Goal: Find specific page/section: Find specific page/section

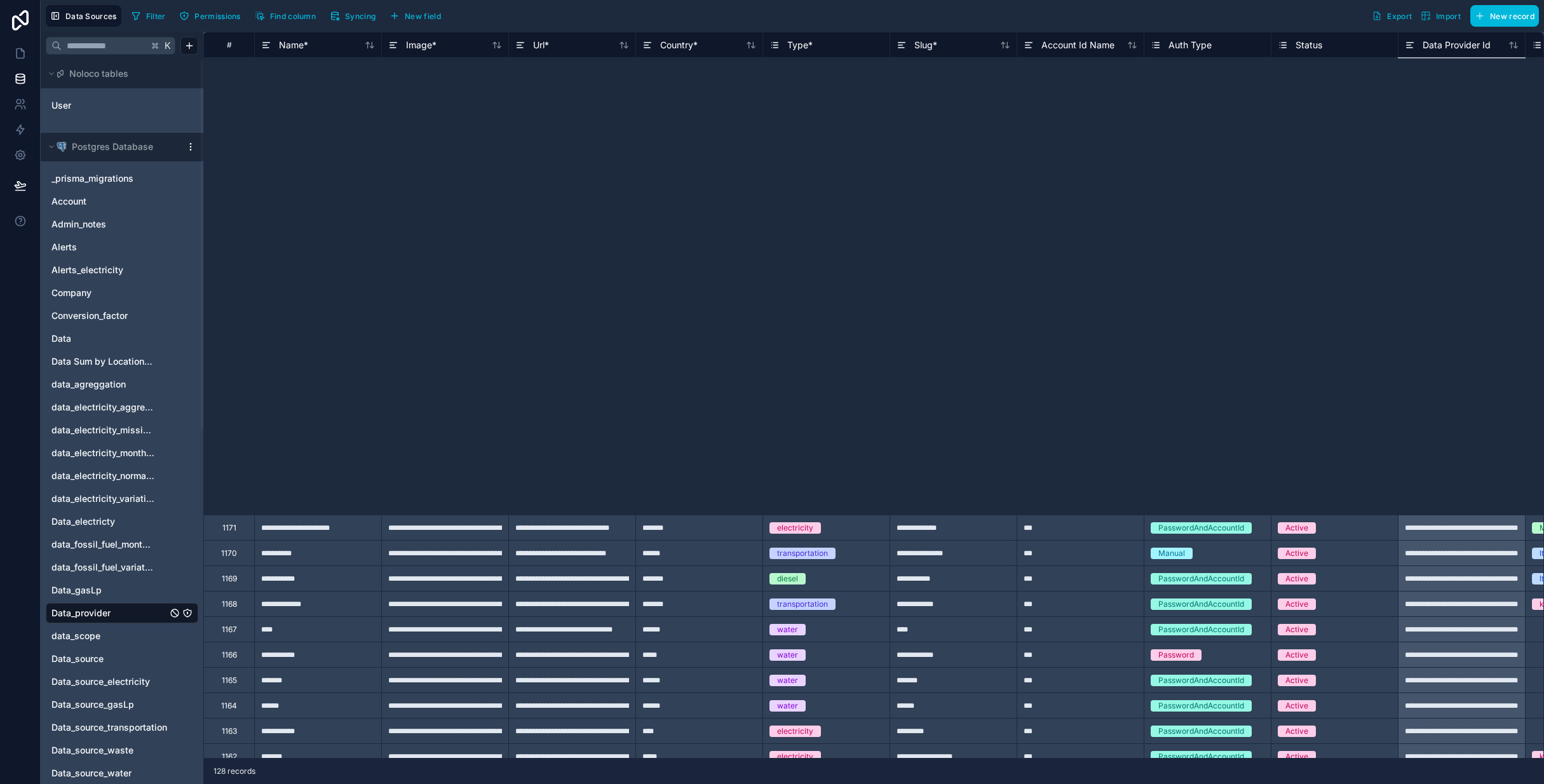
scroll to position [620, 0]
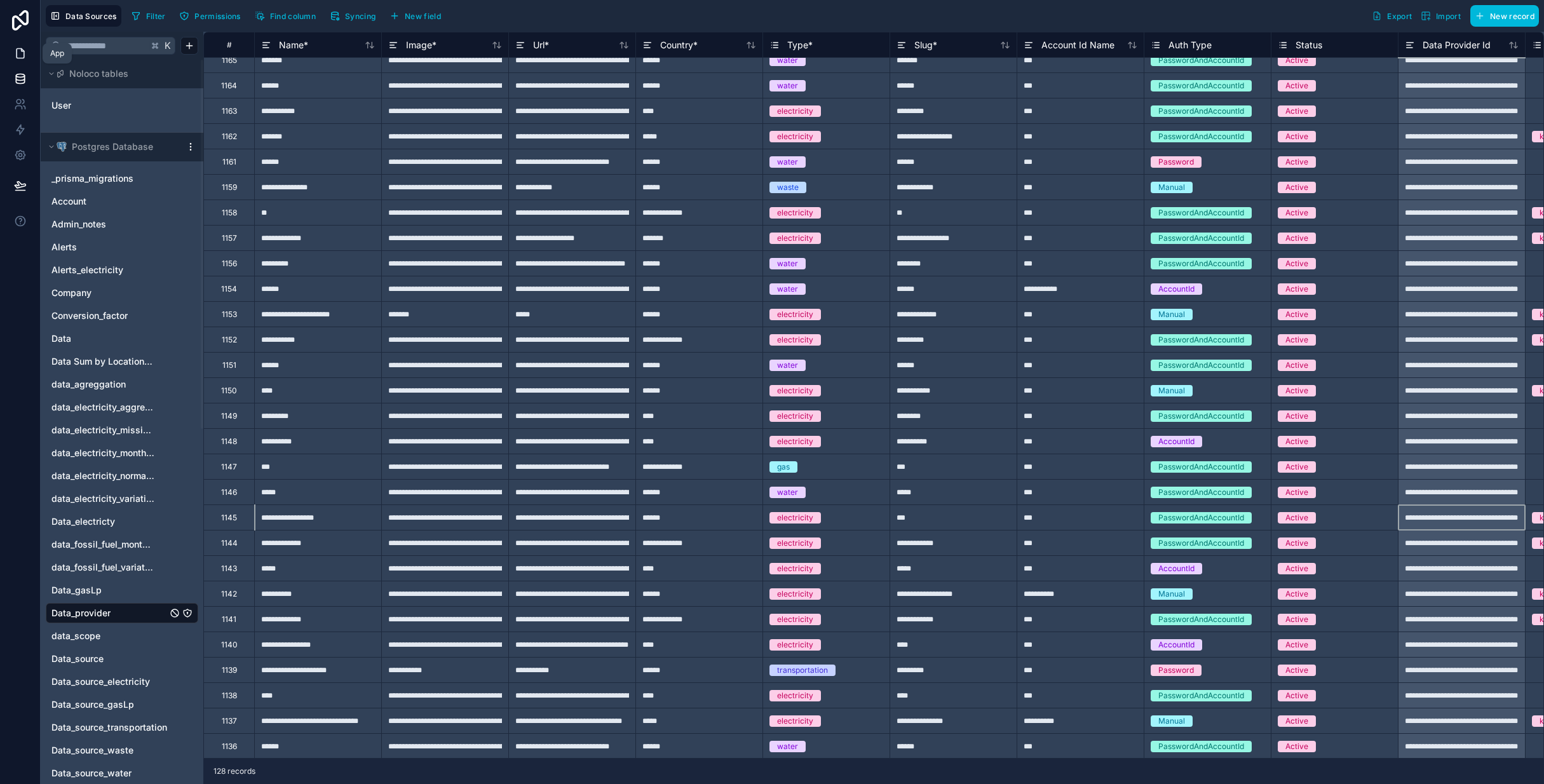
click at [17, 53] on icon at bounding box center [20, 54] width 8 height 10
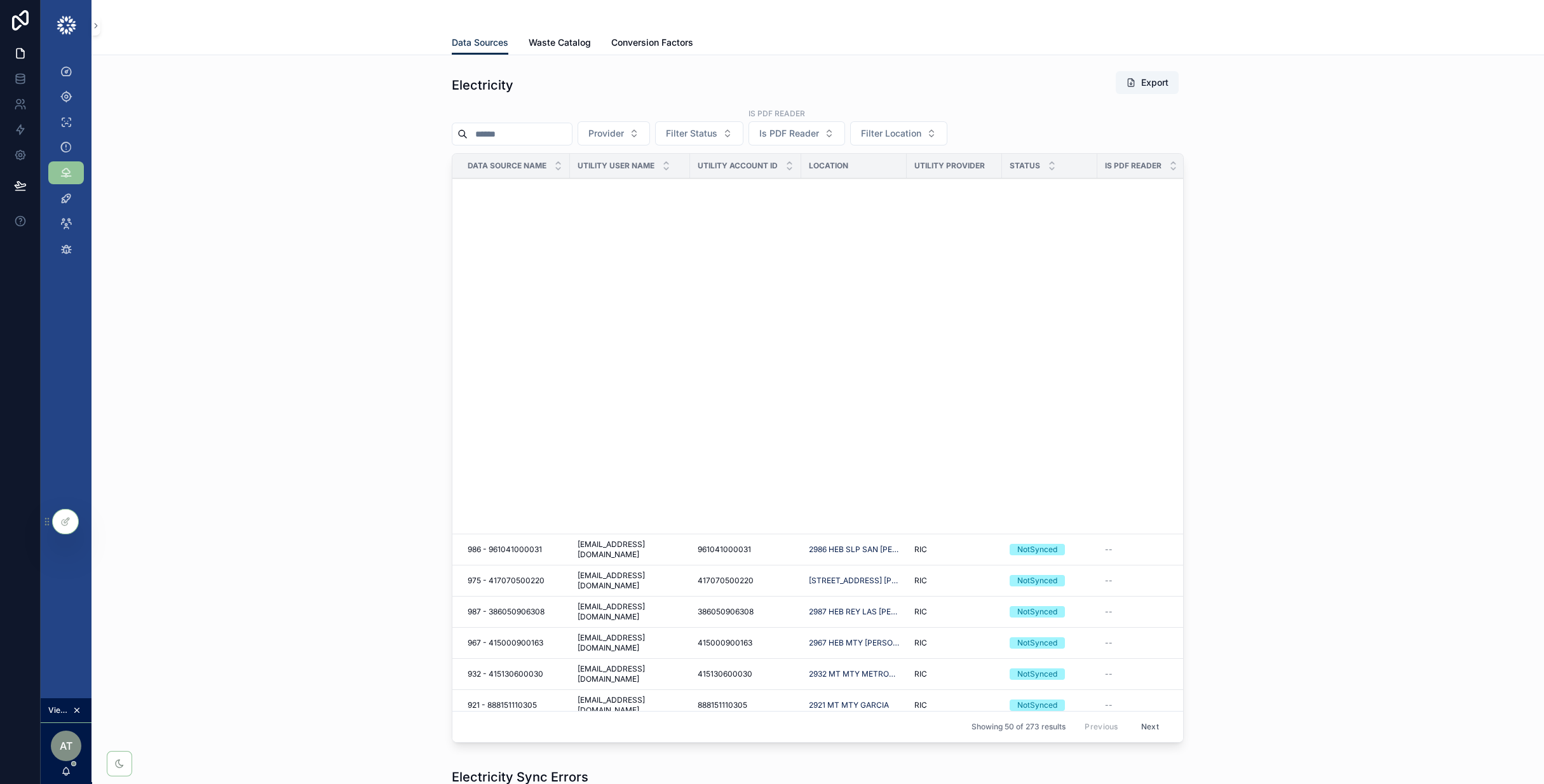
scroll to position [578, 0]
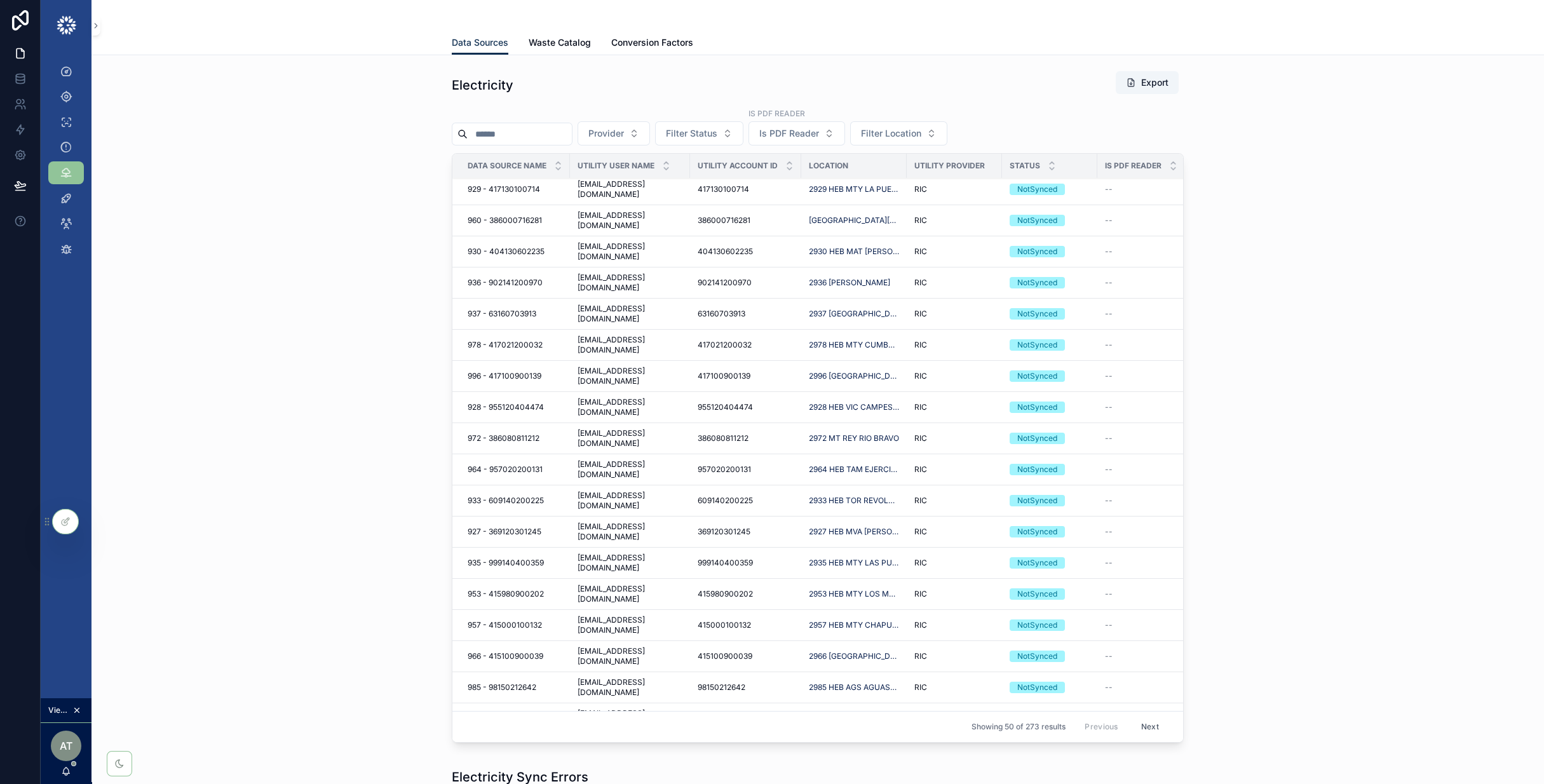
click at [1371, 428] on div "Electricity Export Provider Filter Status Is PDF Reader Is PDF Reader Filter Lo…" at bounding box center [817, 409] width 1432 height 687
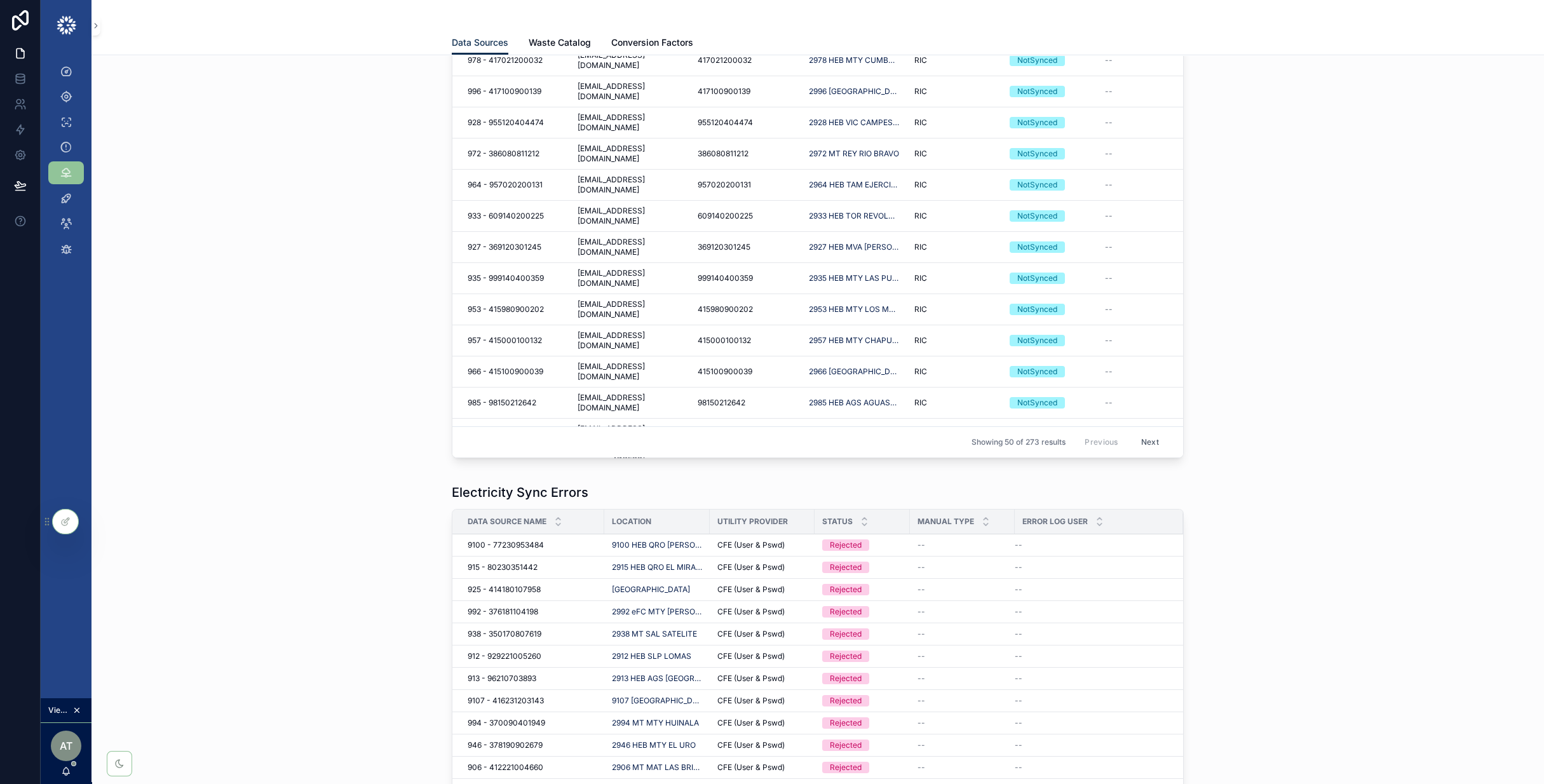
click at [1157, 442] on button "Next" at bounding box center [1150, 442] width 36 height 20
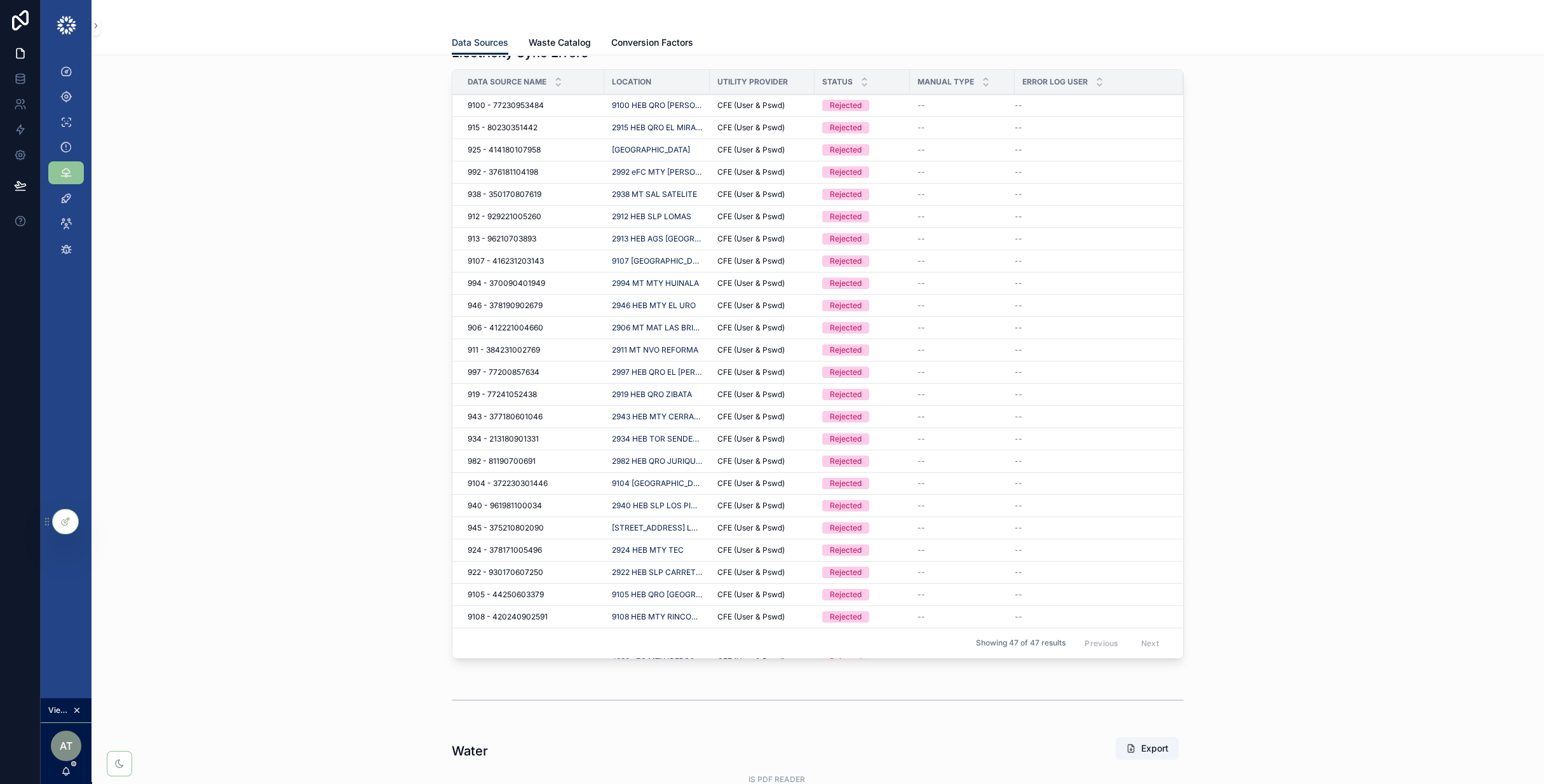
scroll to position [121, 0]
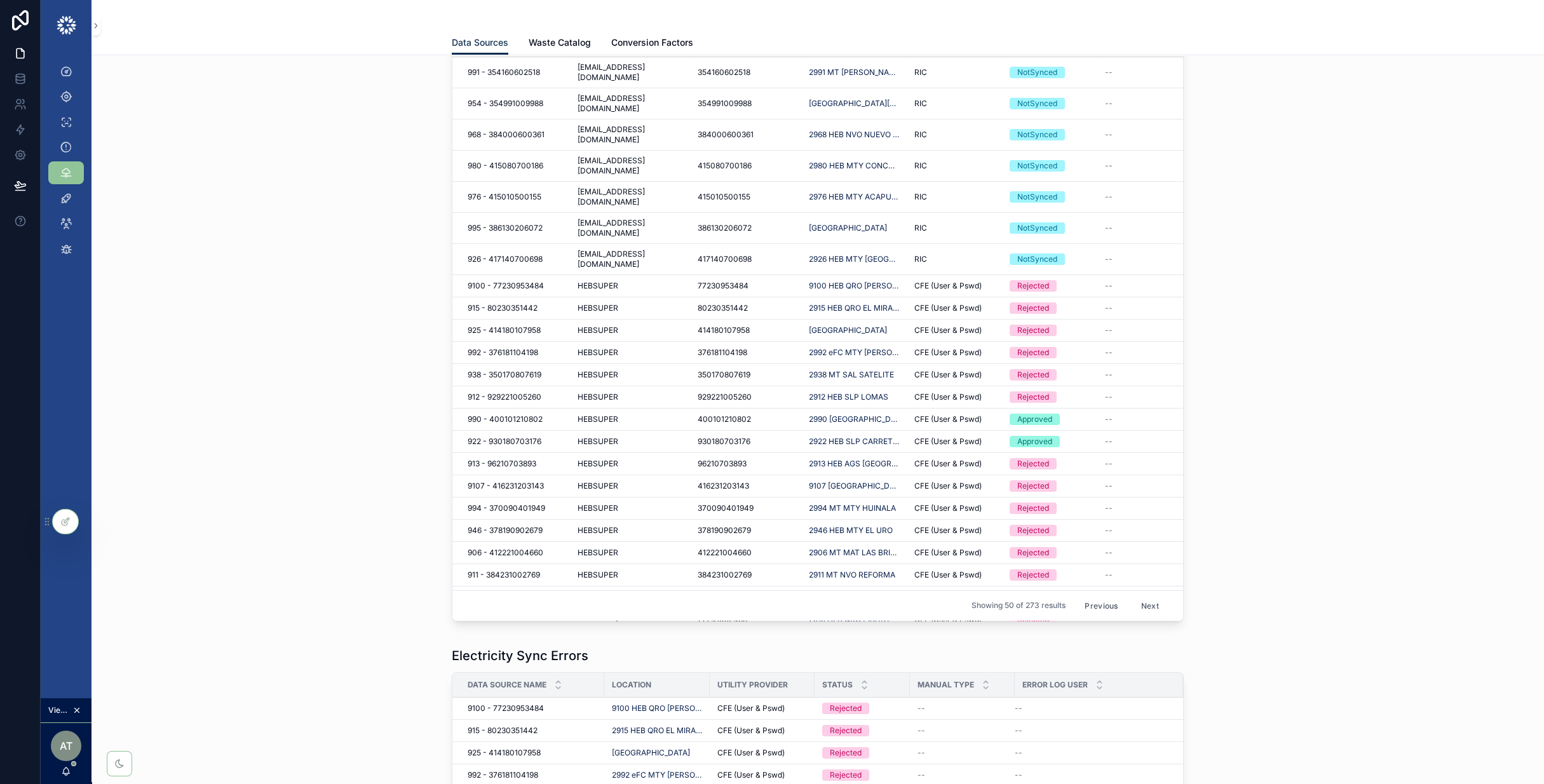
click at [767, 281] on div "77230953484 77230953484" at bounding box center [745, 285] width 96 height 10
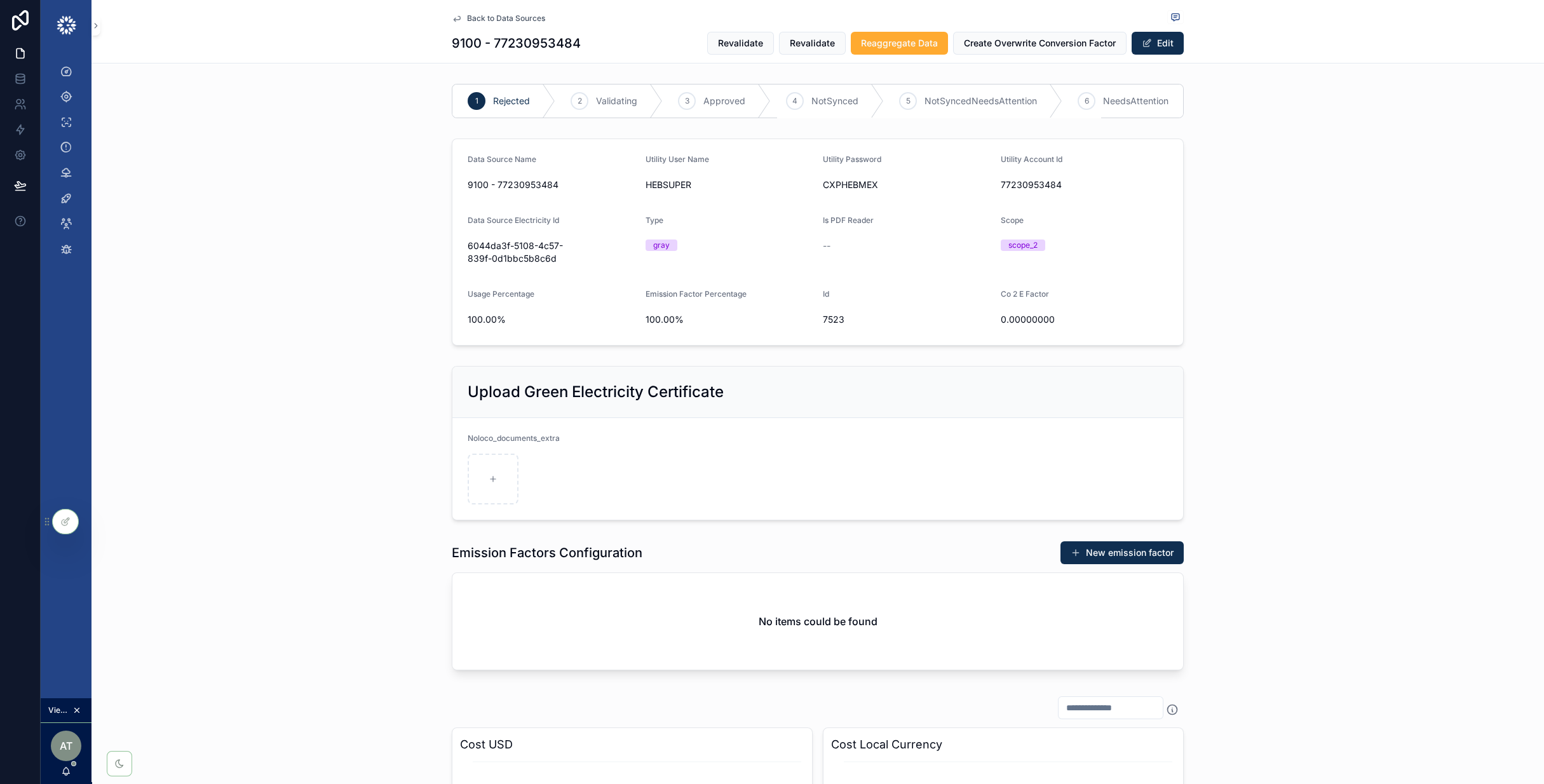
click at [656, 187] on span "HEBSUPER" at bounding box center [729, 184] width 168 height 13
copy span "HEBSUPER"
click at [856, 187] on span "CXPHEBMEX" at bounding box center [906, 184] width 168 height 13
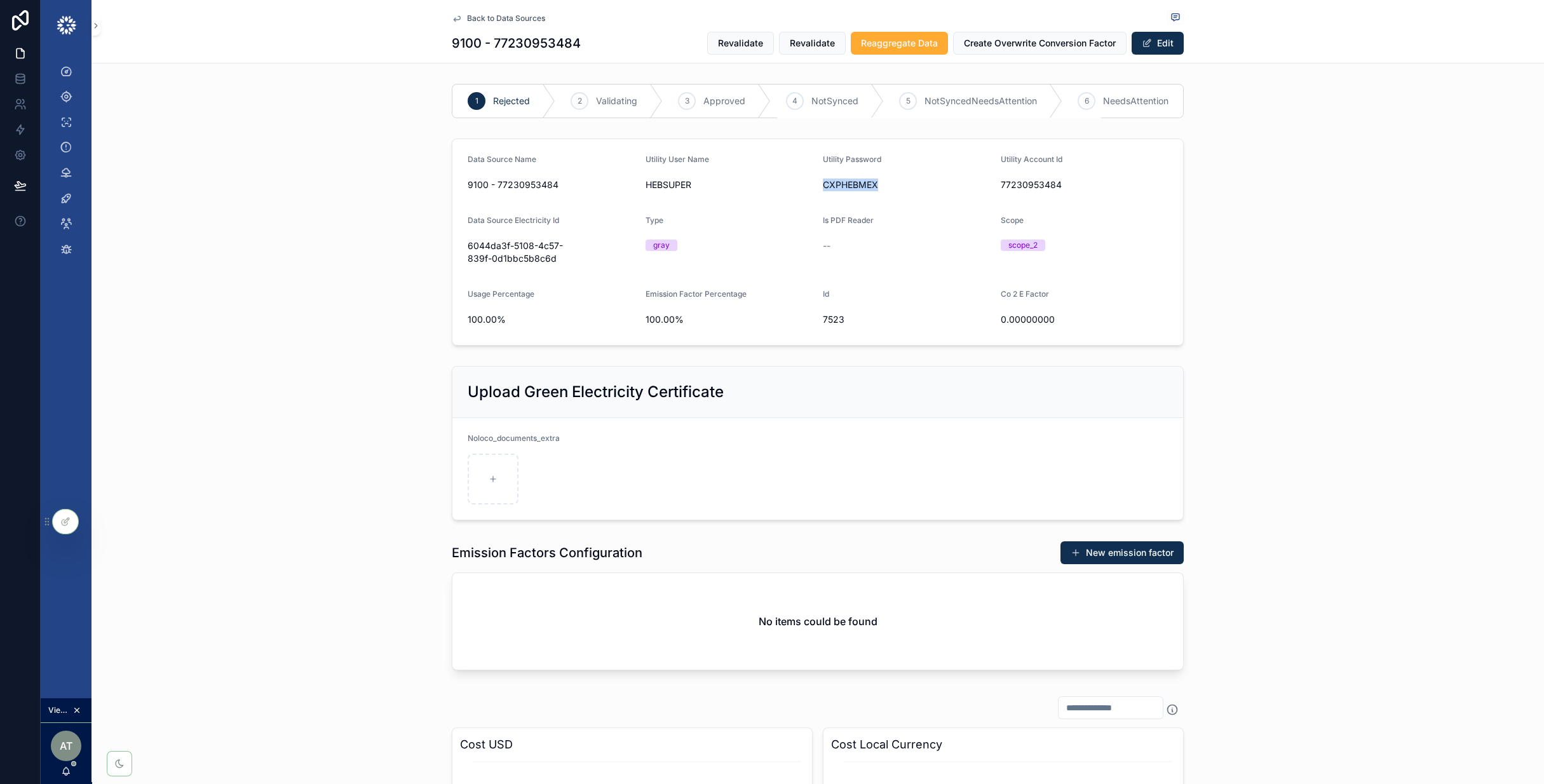
copy span "CXPHEBMEX"
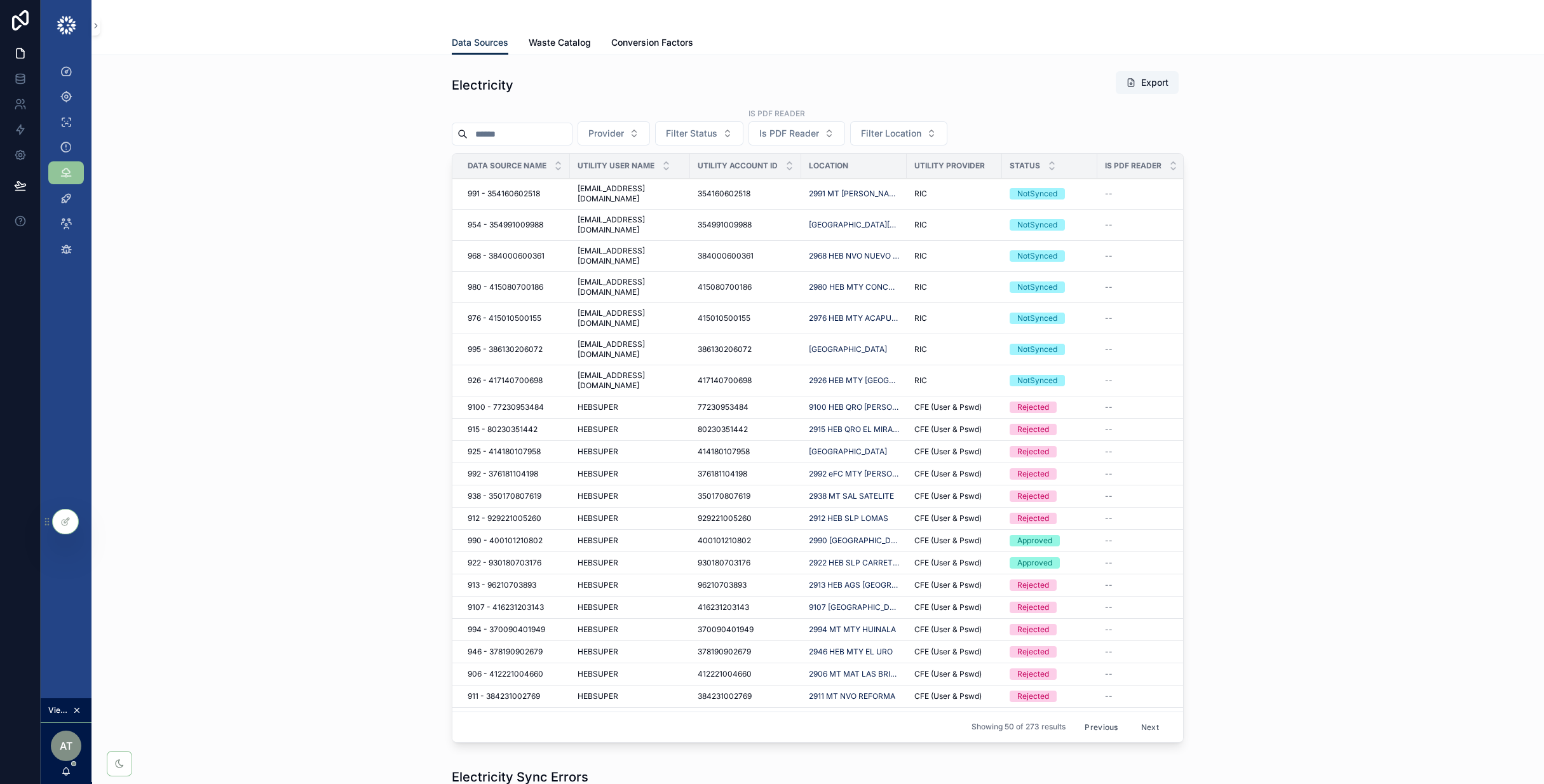
click at [263, 346] on div "Electricity Export Provider Filter Status Is PDF Reader Is PDF Reader Filter Lo…" at bounding box center [817, 409] width 1432 height 687
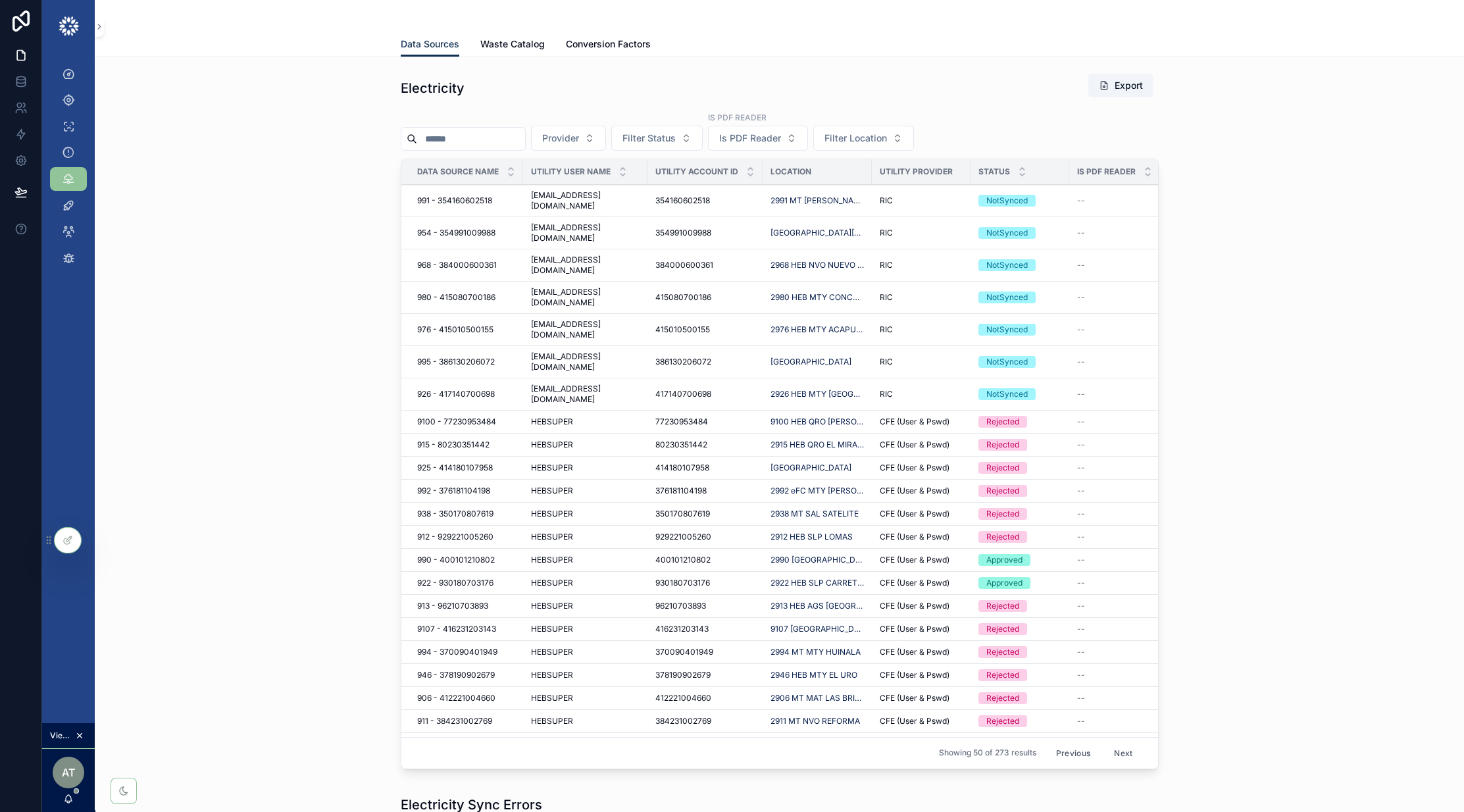
click at [1216, 695] on div "Electricity Export Provider Filter Status Is PDF Reader Is PDF Reader Filter Lo…" at bounding box center [780, 423] width 1348 height 712
click at [1126, 753] on button "Next" at bounding box center [1123, 752] width 37 height 20
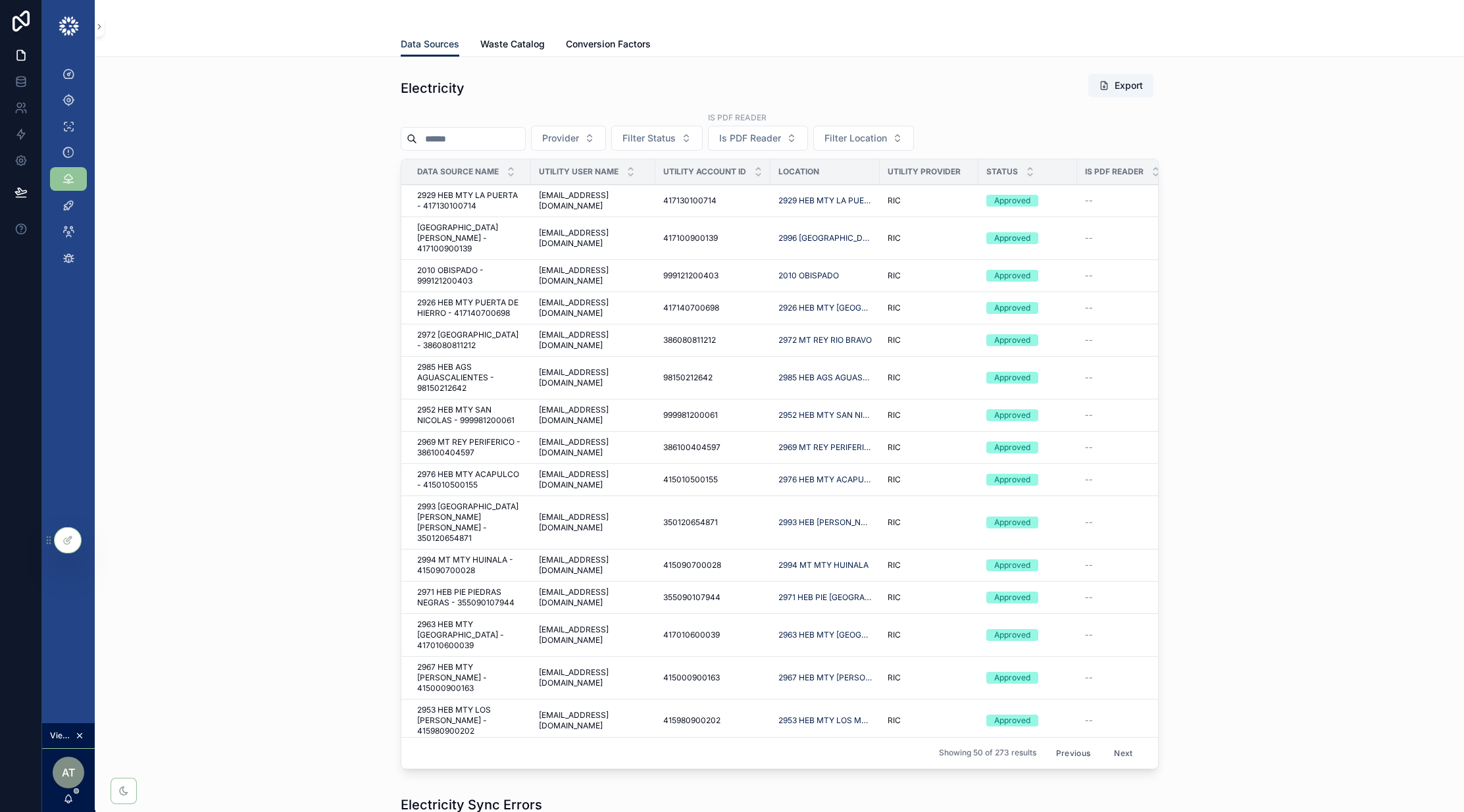
click at [1085, 754] on button "Previous" at bounding box center [1073, 752] width 52 height 20
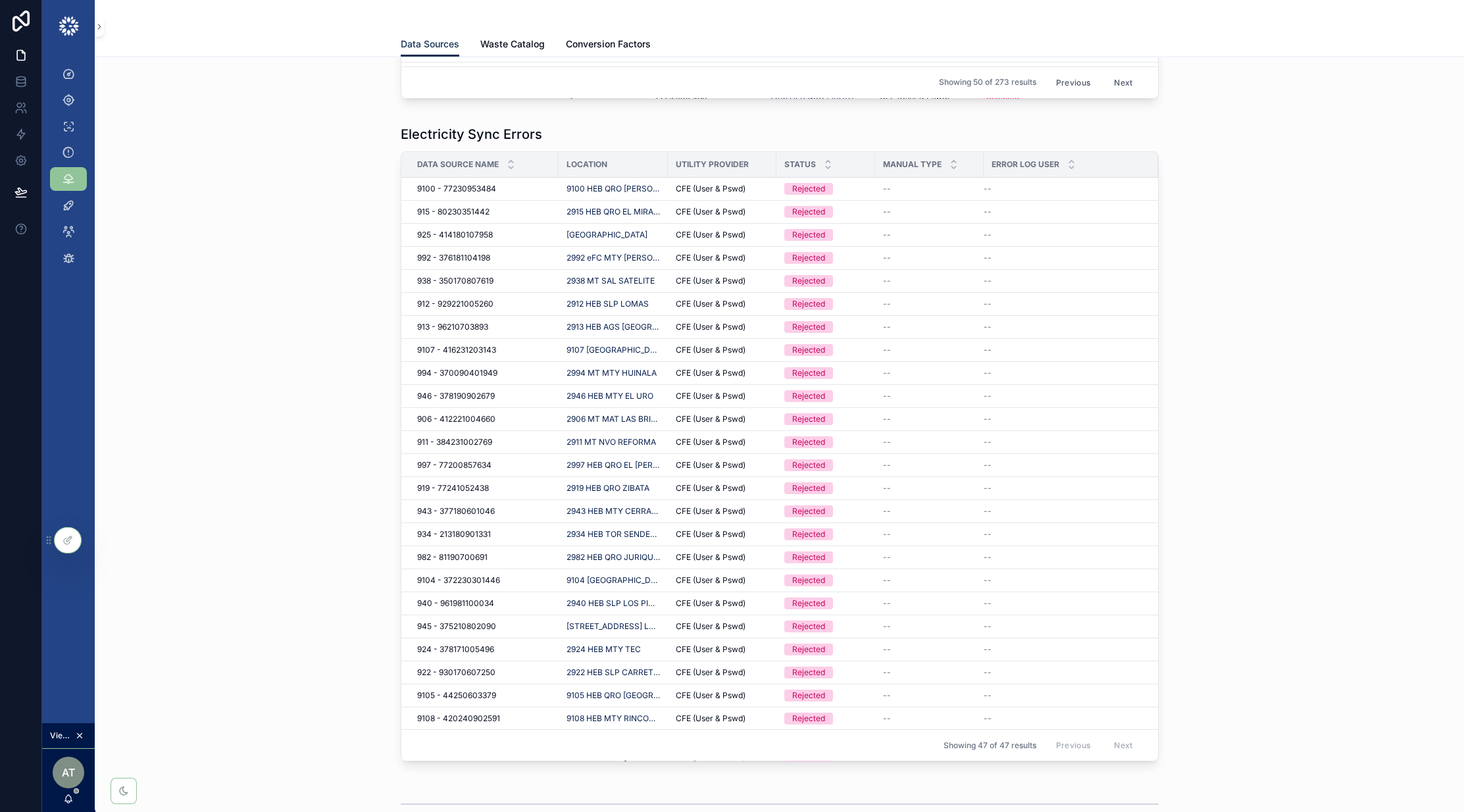
scroll to position [631, 0]
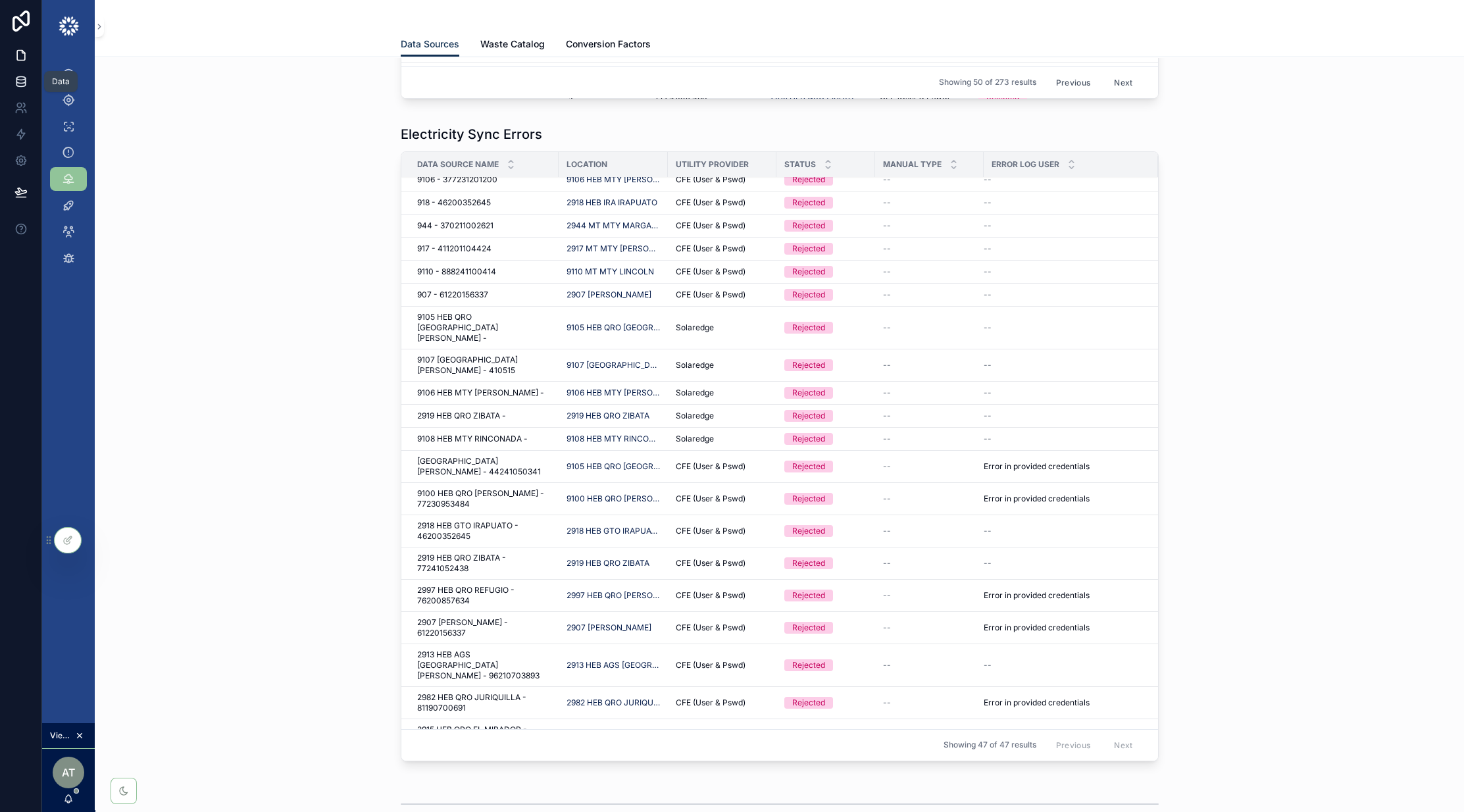
click at [20, 78] on icon at bounding box center [21, 81] width 13 height 13
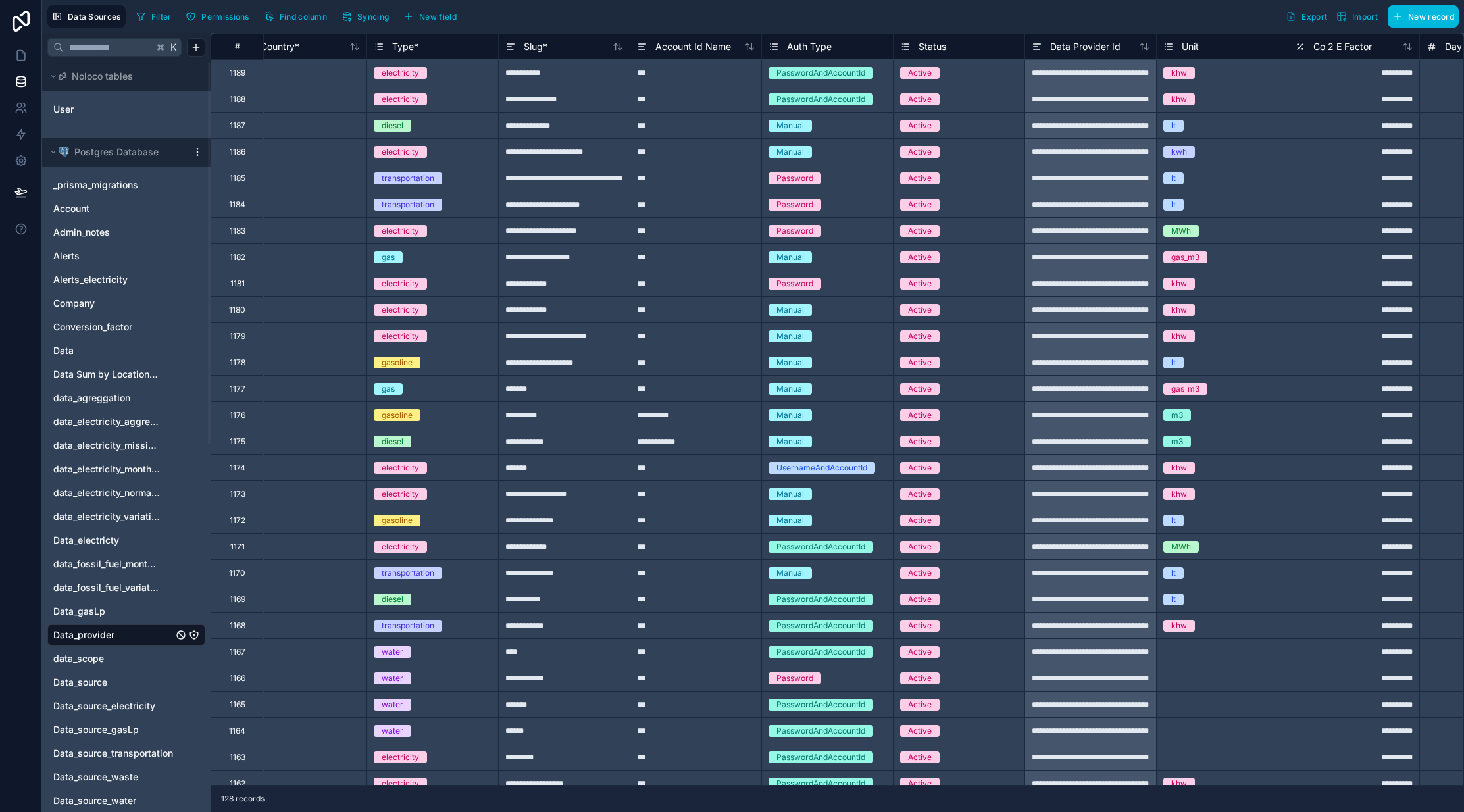
scroll to position [0, 612]
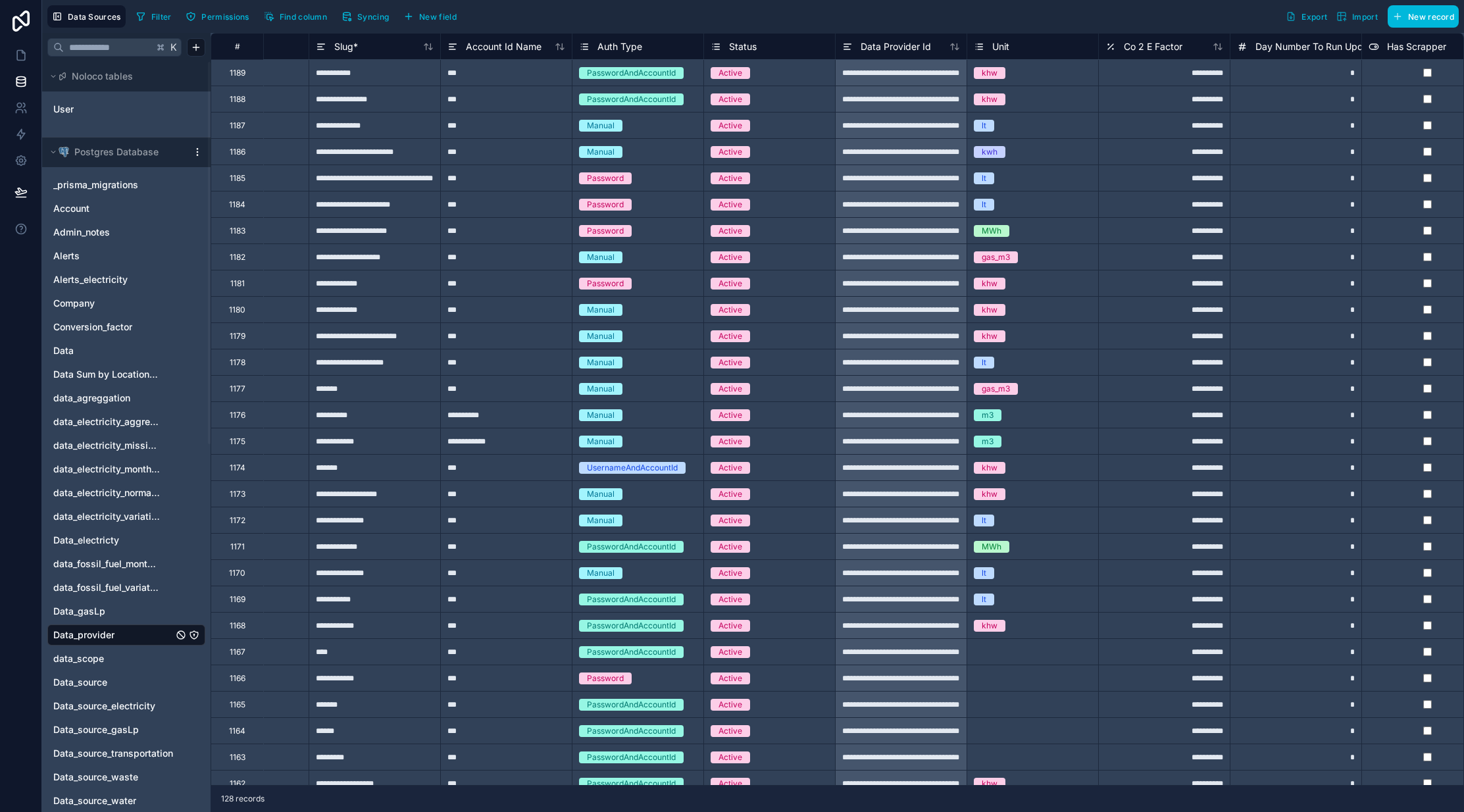
click at [907, 78] on div "**********" at bounding box center [900, 73] width 132 height 26
click at [918, 75] on div "**********" at bounding box center [900, 73] width 132 height 26
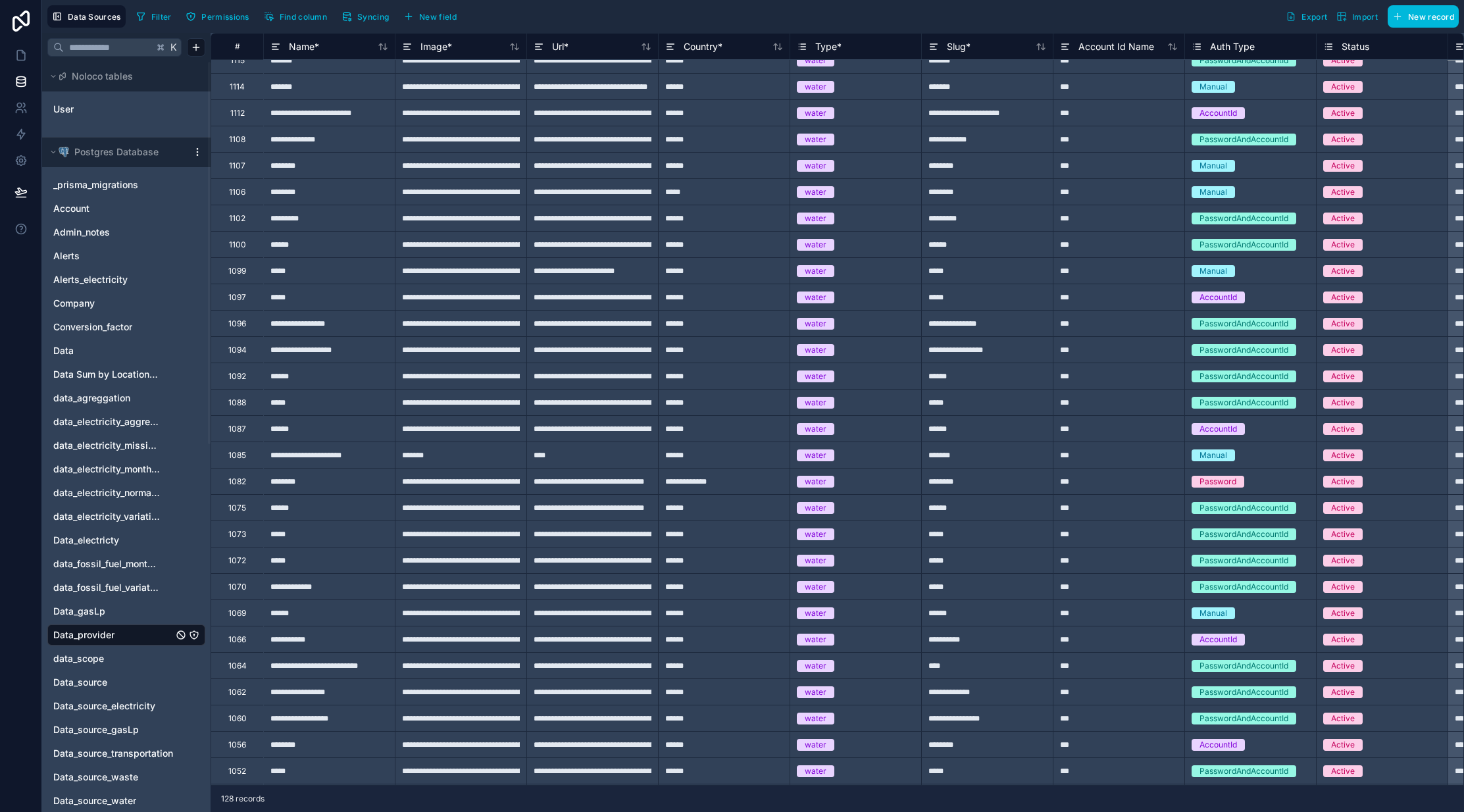
scroll to position [1908, 0]
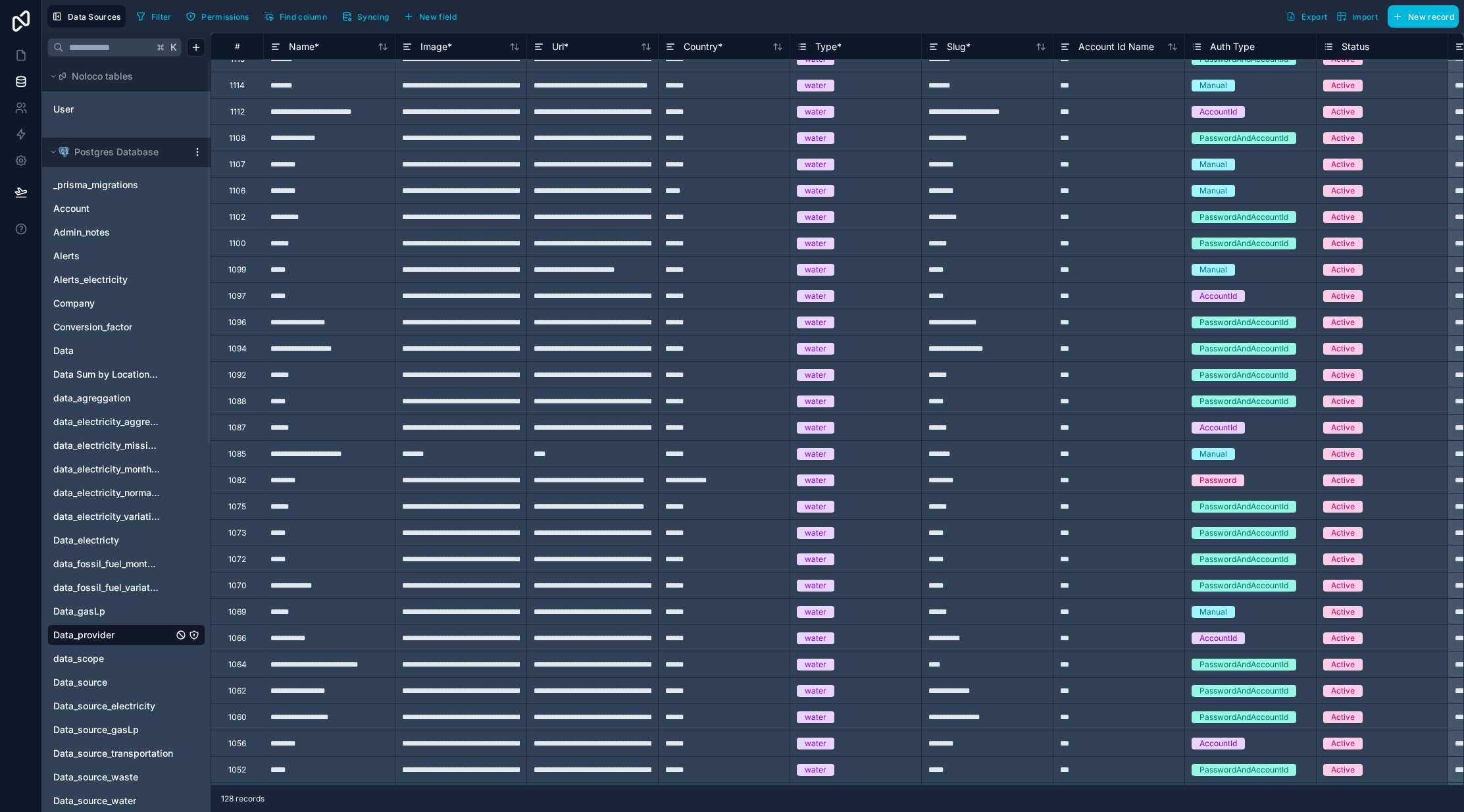
click at [231, 665] on div "1064" at bounding box center [237, 664] width 18 height 10
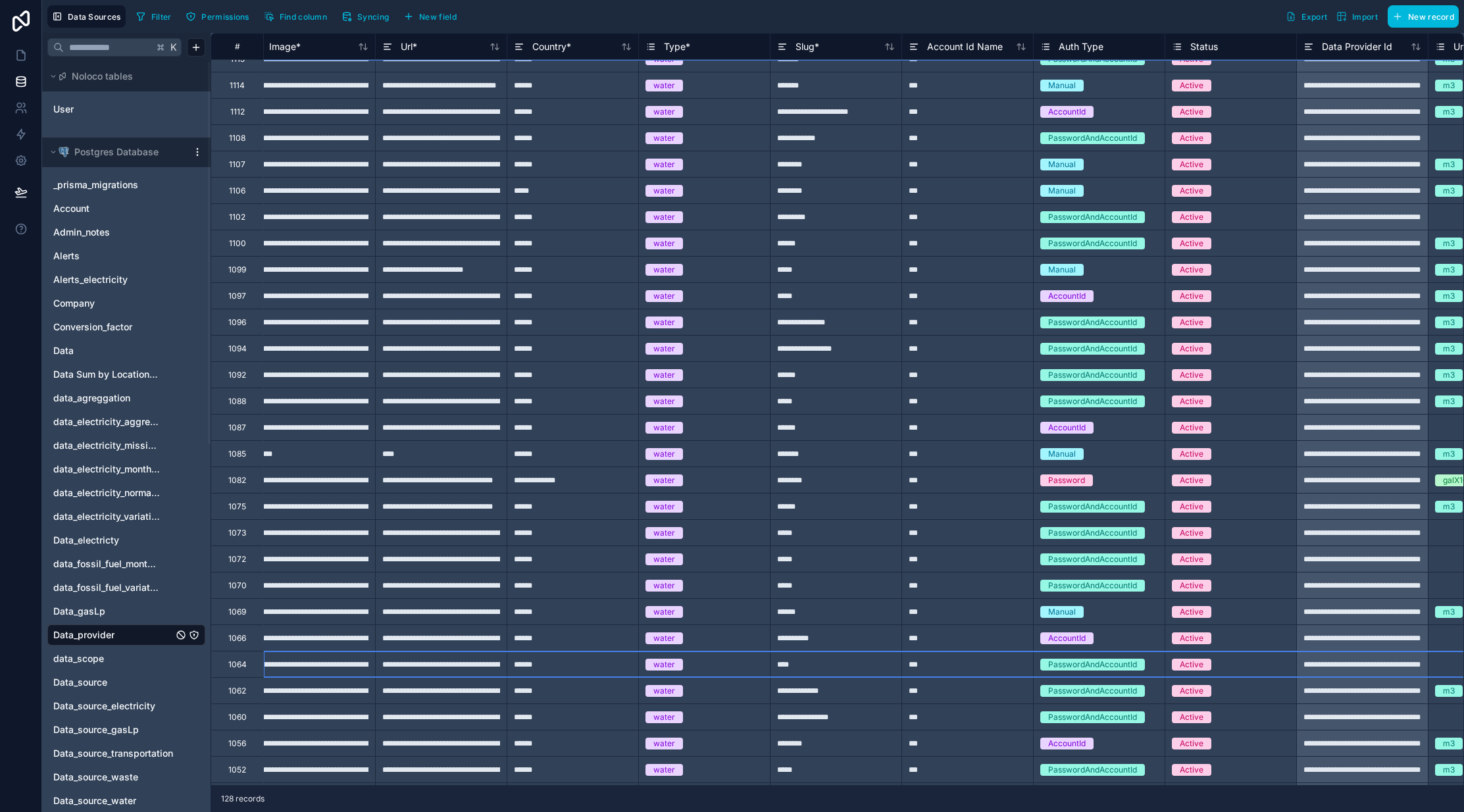
scroll to position [1908, 150]
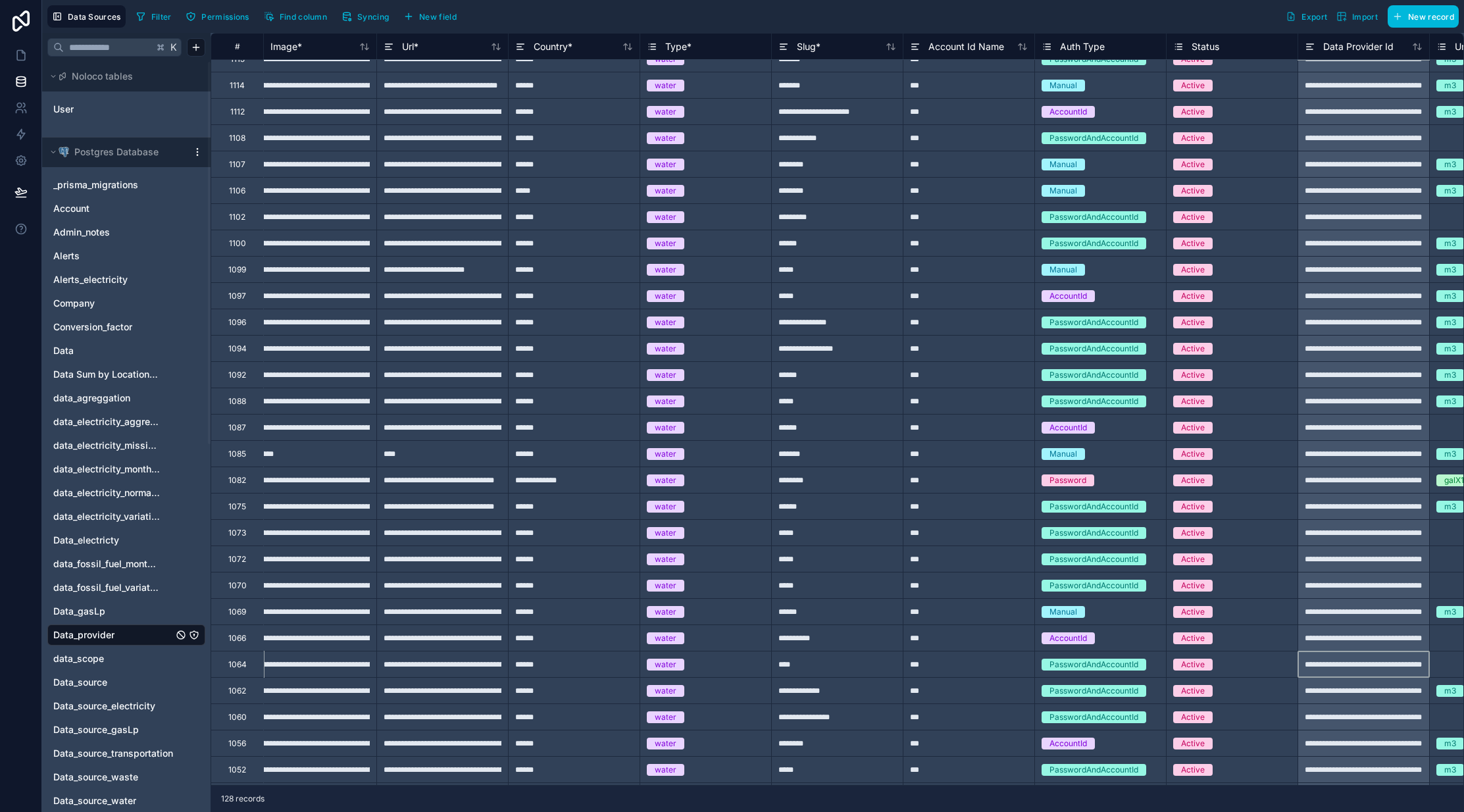
click at [1412, 664] on div "**********" at bounding box center [1363, 664] width 132 height 26
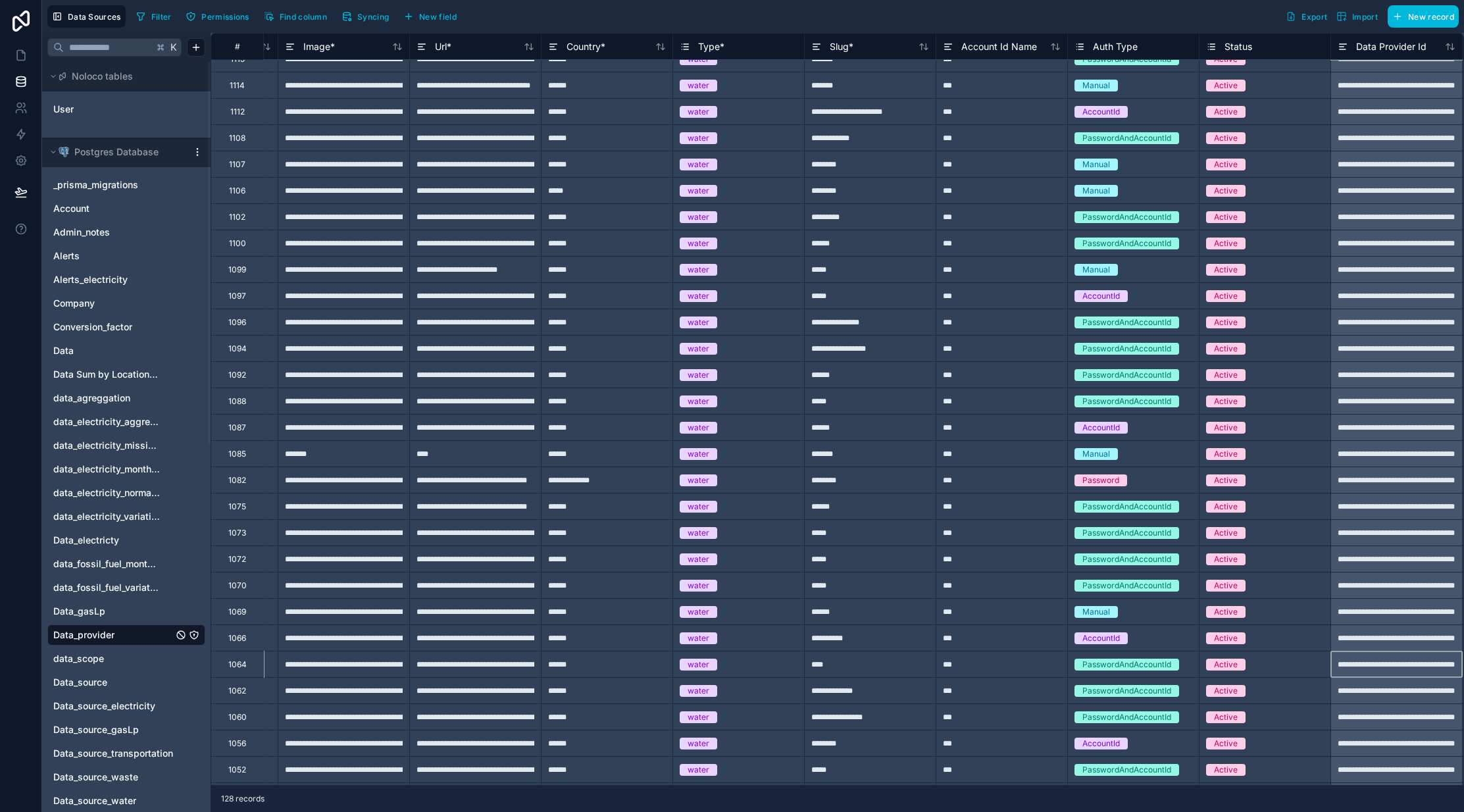
scroll to position [1908, 0]
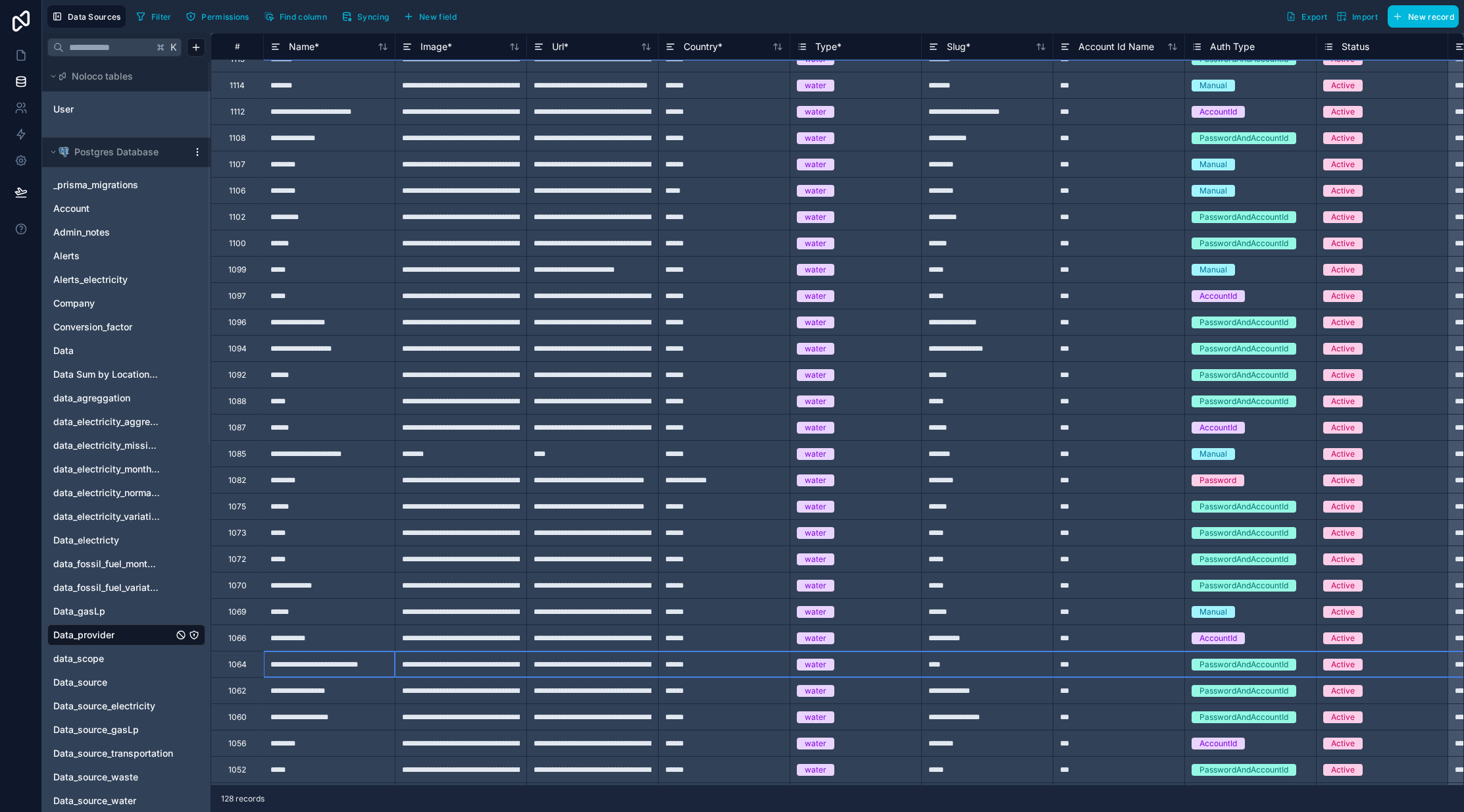
click at [235, 664] on div "1064" at bounding box center [237, 664] width 18 height 10
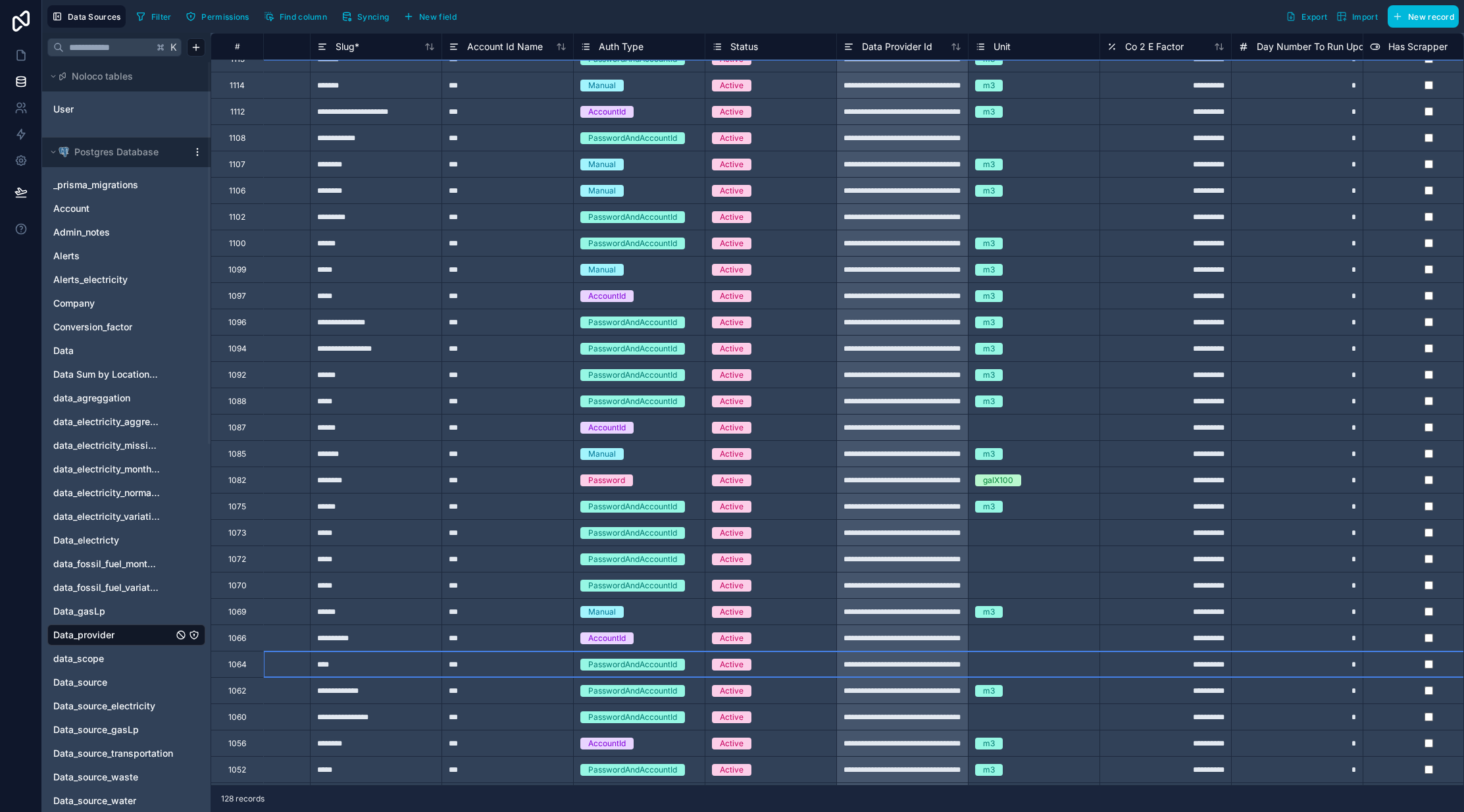
scroll to position [1908, 623]
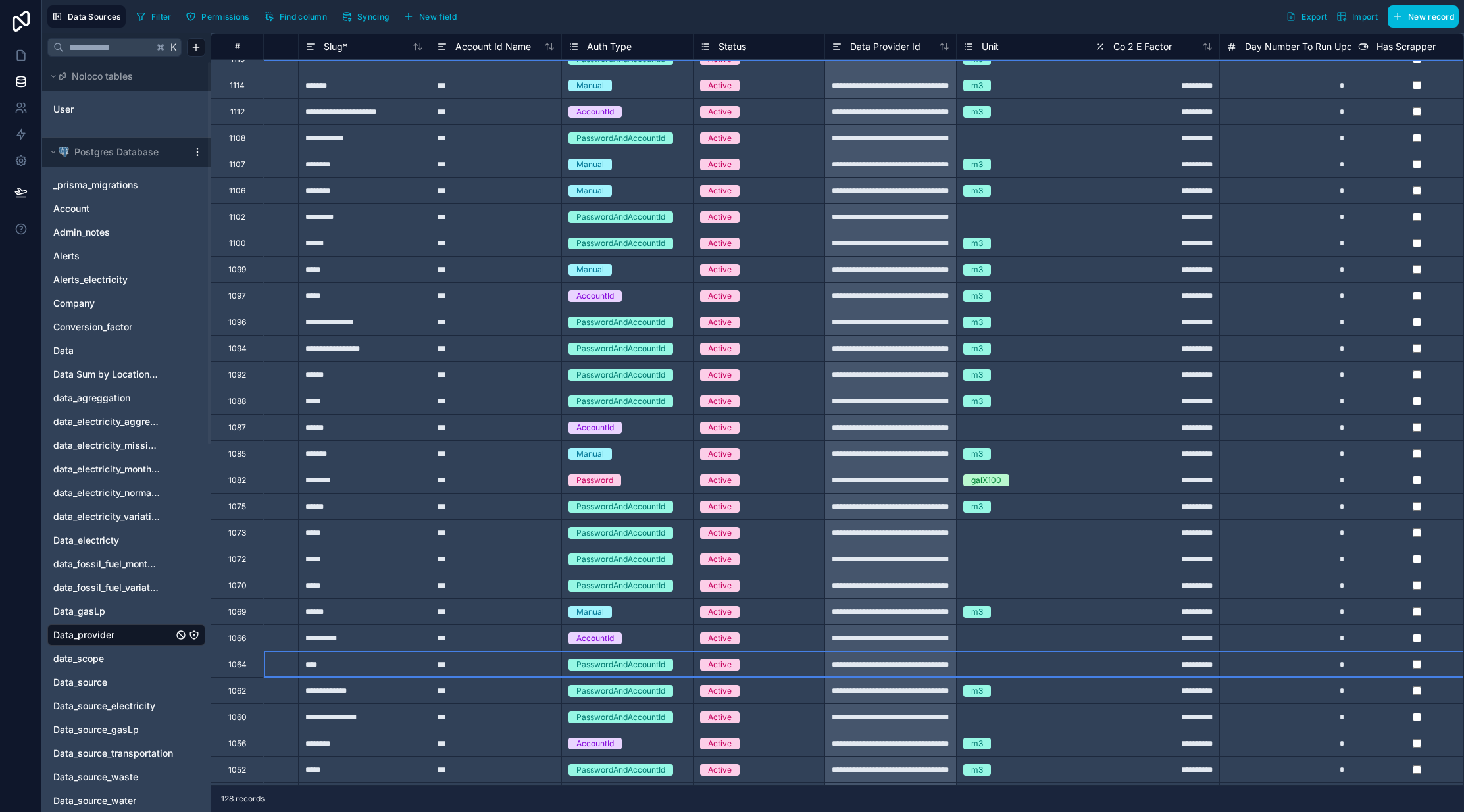
click at [933, 667] on div "**********" at bounding box center [890, 664] width 132 height 26
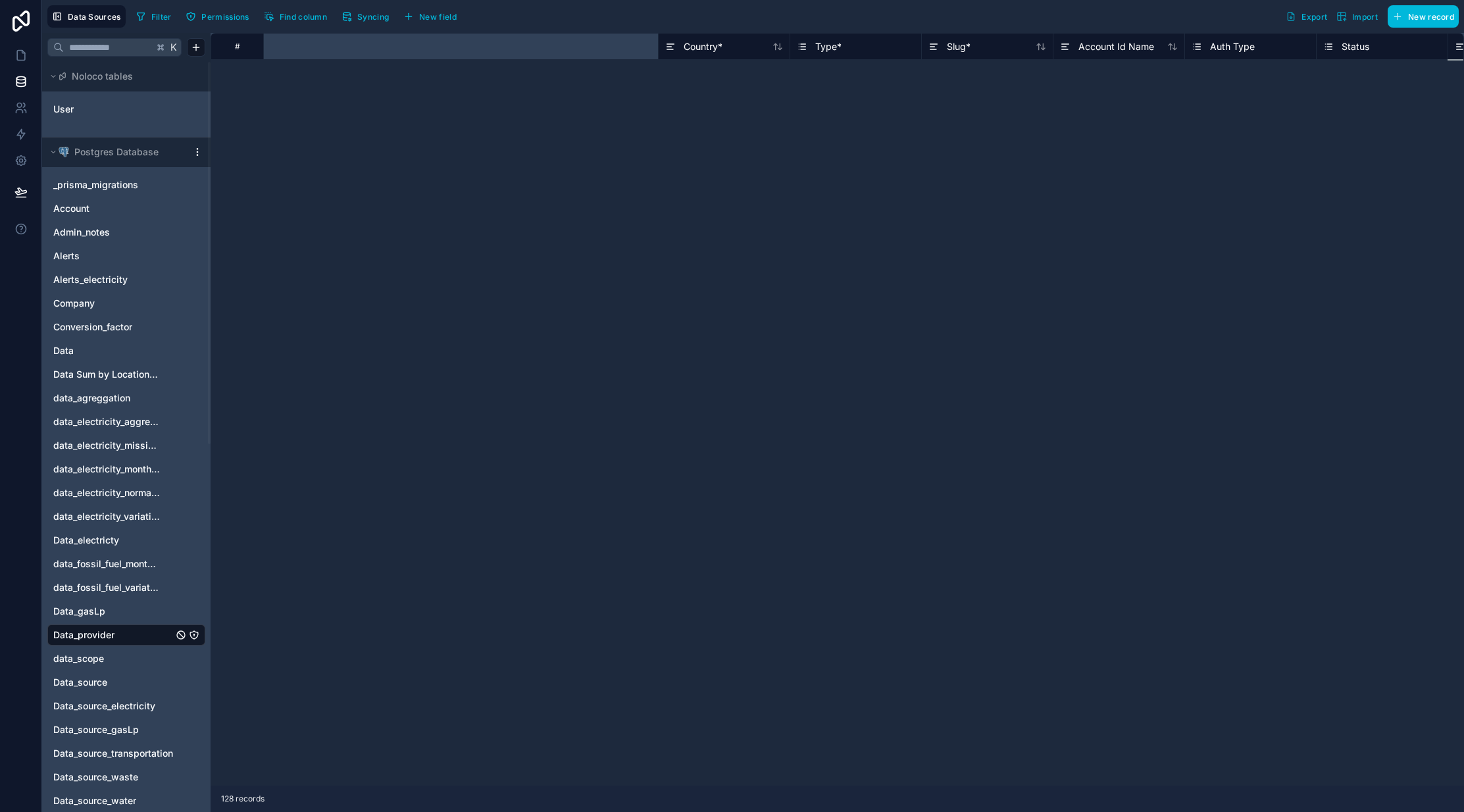
scroll to position [1908, 623]
